Goal: Complete application form

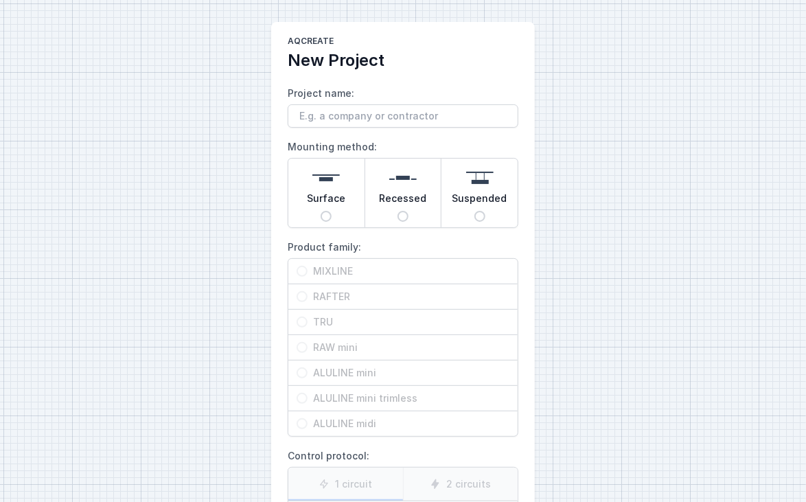
click at [401, 139] on label "Mounting method: Surface Recessed Suspended" at bounding box center [403, 182] width 231 height 92
click at [332, 211] on input "Surface" at bounding box center [326, 216] width 11 height 11
radio input "true"
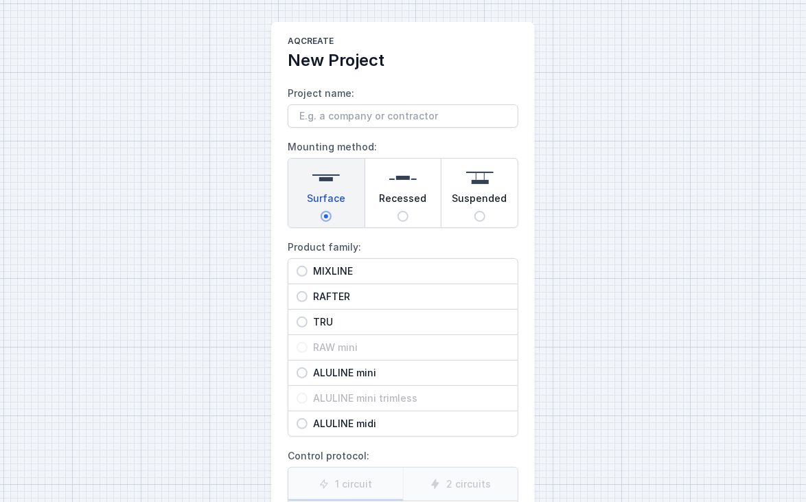
click at [392, 142] on label "Mounting method: Surface Recessed Suspended" at bounding box center [403, 182] width 231 height 92
click at [332, 211] on input "Surface" at bounding box center [326, 216] width 11 height 11
click at [344, 95] on label "Project name:" at bounding box center [403, 104] width 231 height 45
click at [344, 104] on input "Project name:" at bounding box center [403, 115] width 231 height 23
click at [332, 177] on img at bounding box center [326, 177] width 27 height 27
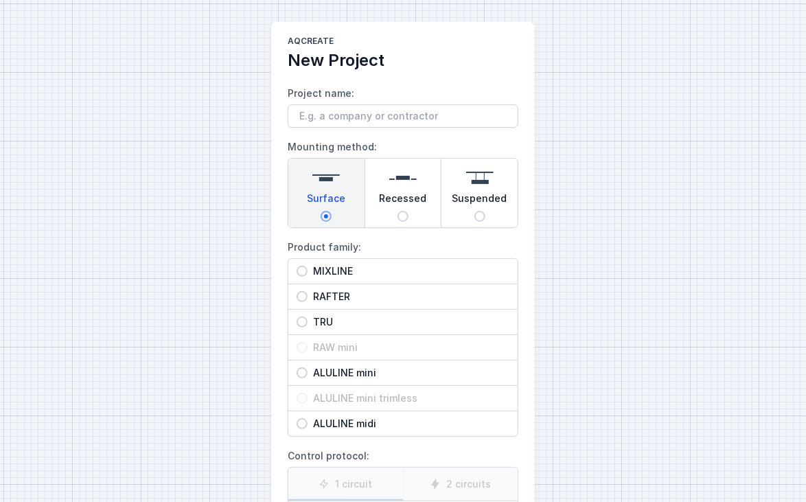
click at [332, 211] on input "Surface" at bounding box center [326, 216] width 11 height 11
